Goal: Task Accomplishment & Management: Manage account settings

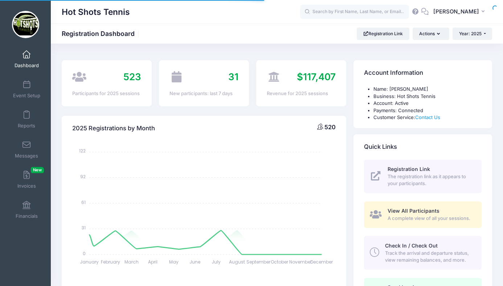
select select
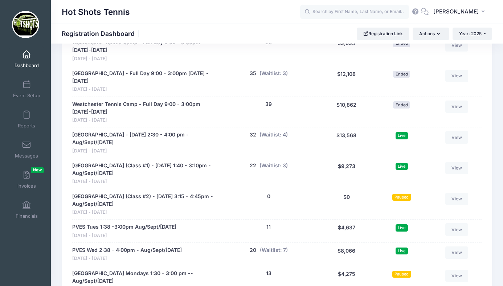
scroll to position [1406, 0]
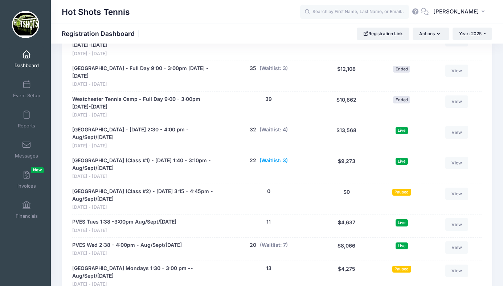
click at [272, 157] on button "(Waitlist: 3)" at bounding box center [273, 161] width 28 height 8
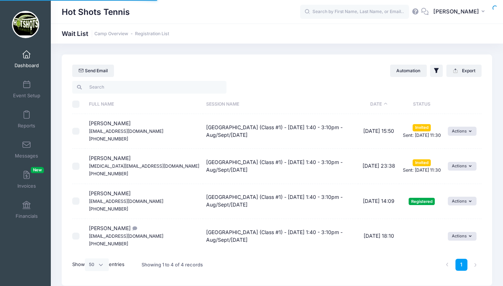
select select "50"
click at [454, 233] on button "Actions" at bounding box center [462, 236] width 29 height 9
click at [452, 251] on link "Invite" at bounding box center [456, 252] width 32 height 14
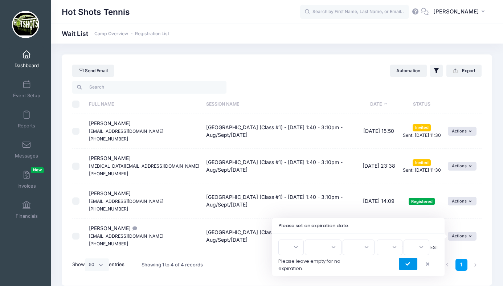
click at [407, 260] on button "submit" at bounding box center [408, 264] width 18 height 12
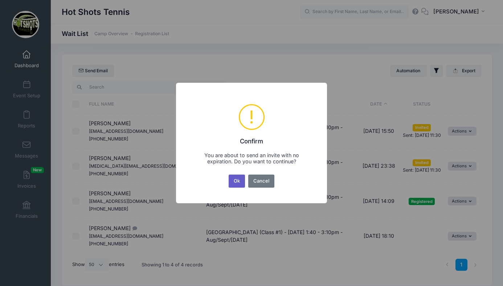
click at [238, 178] on button "Ok" at bounding box center [237, 180] width 17 height 13
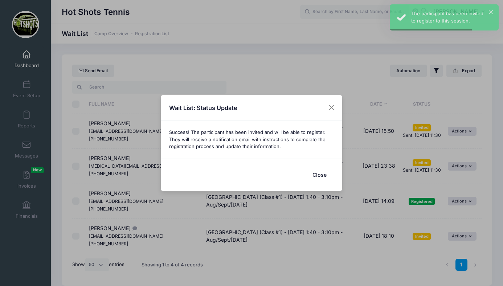
click at [323, 176] on button "Close" at bounding box center [319, 175] width 29 height 16
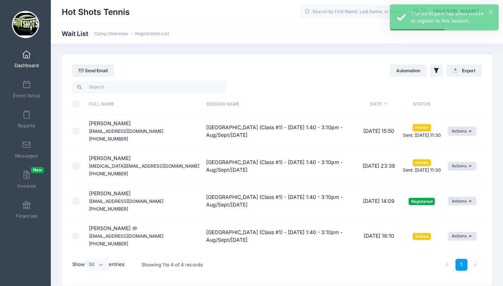
click at [28, 59] on link "Dashboard" at bounding box center [26, 58] width 34 height 25
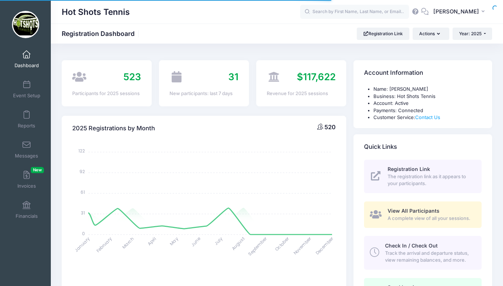
select select
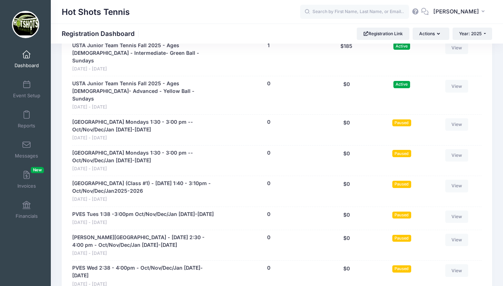
scroll to position [1928, 0]
